Goal: Information Seeking & Learning: Learn about a topic

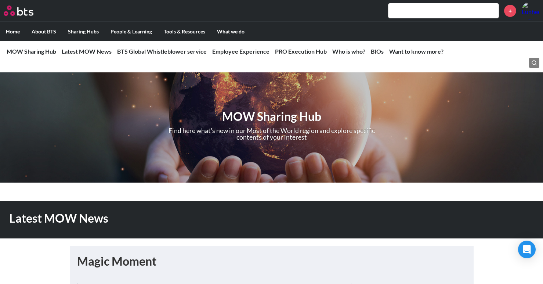
scroll to position [1028, 0]
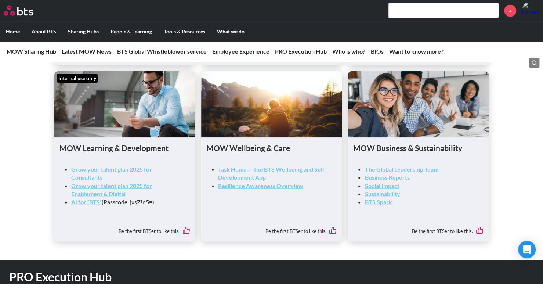
click at [231, 152] on h1 "MOW Wellbeing & Care" at bounding box center [271, 147] width 131 height 11
click at [253, 151] on h1 "MOW Wellbeing & Care" at bounding box center [271, 147] width 131 height 11
drag, startPoint x: 275, startPoint y: 183, endPoint x: 238, endPoint y: 173, distance: 38.3
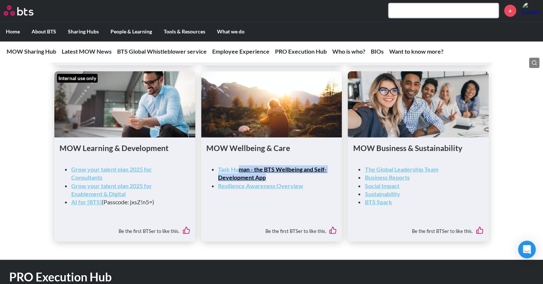
click at [238, 173] on li "Task Human - the BTS Wellbeing and Self-Development App" at bounding box center [274, 173] width 113 height 17
click at [249, 159] on div "MOW Wellbeing & Care Task Human - the BTS Wellbeing and Self-Development App Re…" at bounding box center [271, 171] width 131 height 58
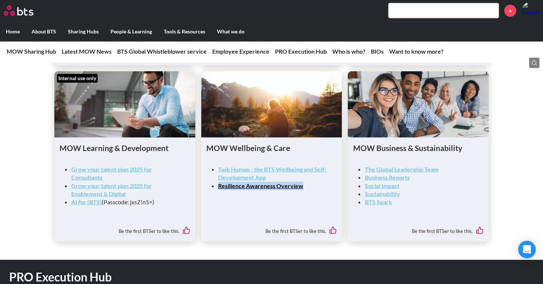
drag, startPoint x: 313, startPoint y: 189, endPoint x: 314, endPoint y: 181, distance: 8.5
click at [314, 181] on ul "Task Human - the BTS Wellbeing and Self-Development App Resilience Awareness Ov…" at bounding box center [274, 177] width 113 height 25
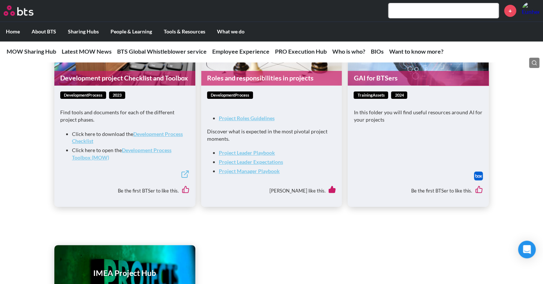
scroll to position [1469, 0]
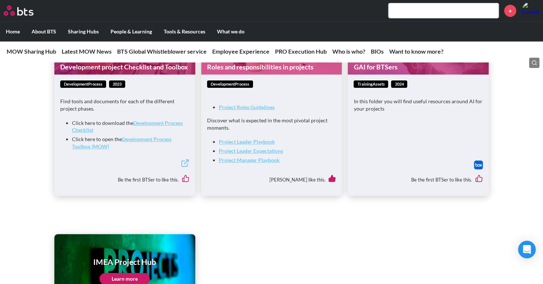
click at [278, 248] on ul "IMEA Project Hub Learn more" at bounding box center [271, 270] width 434 height 73
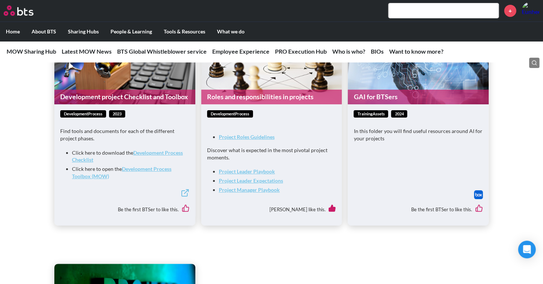
scroll to position [1432, 0]
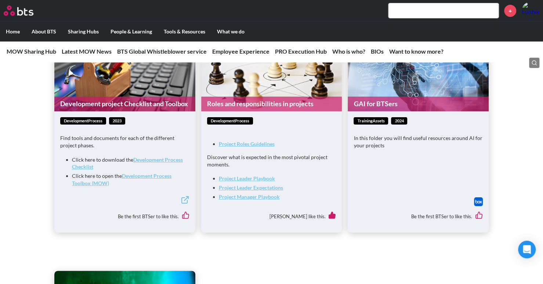
click at [382, 144] on p "In this folder you will find useful resources around AI for your projects" at bounding box center [418, 141] width 129 height 14
click at [369, 110] on link "GAI for BTSers" at bounding box center [418, 104] width 141 height 14
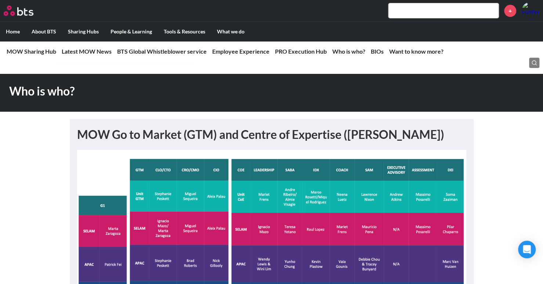
scroll to position [1689, 0]
